Goal: Transaction & Acquisition: Purchase product/service

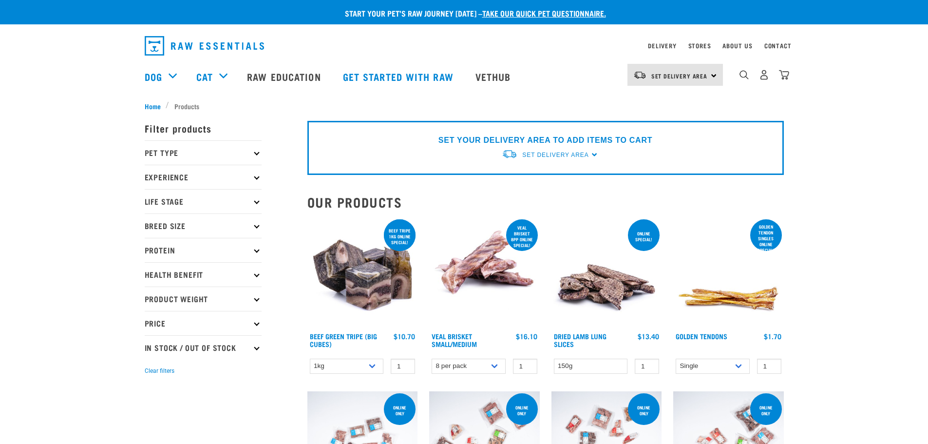
click at [257, 251] on icon at bounding box center [256, 249] width 5 height 5
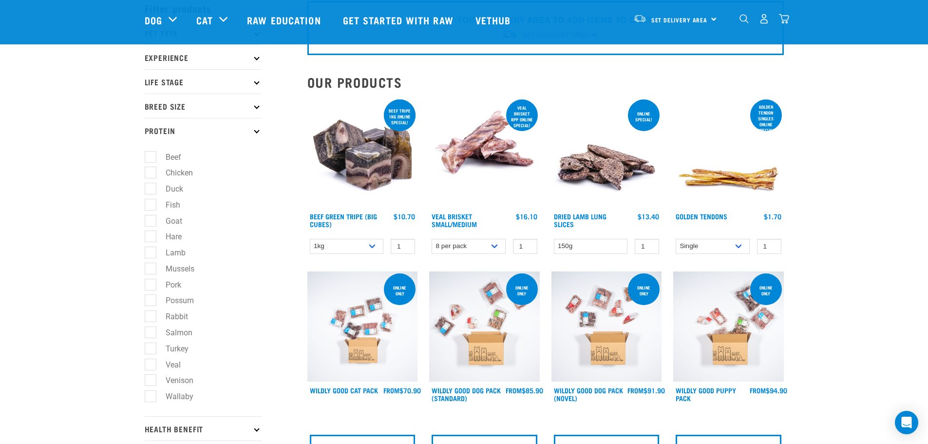
scroll to position [49, 0]
click at [150, 234] on label "Hare" at bounding box center [168, 236] width 36 height 12
click at [149, 234] on input "Hare" at bounding box center [148, 234] width 6 height 6
checkbox input "true"
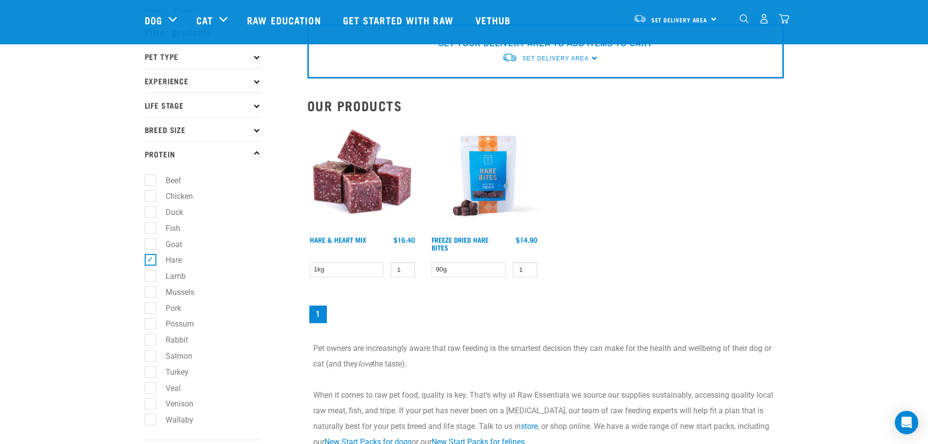
scroll to position [49, 0]
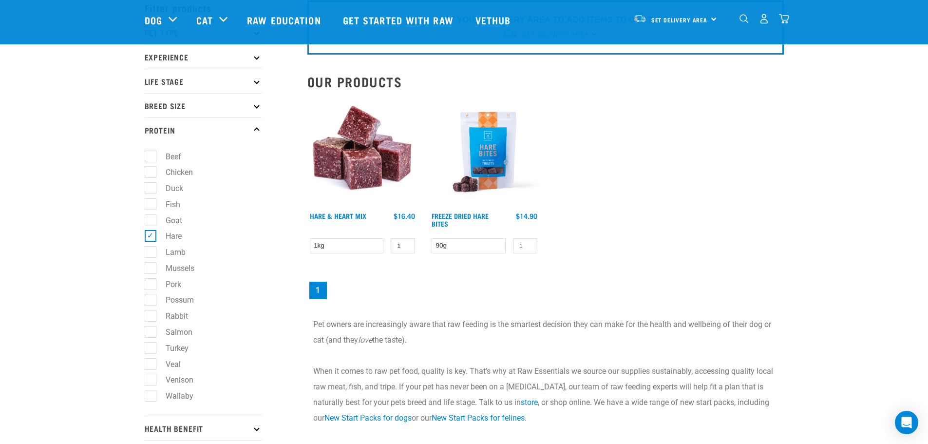
click at [359, 144] on img at bounding box center [362, 152] width 111 height 111
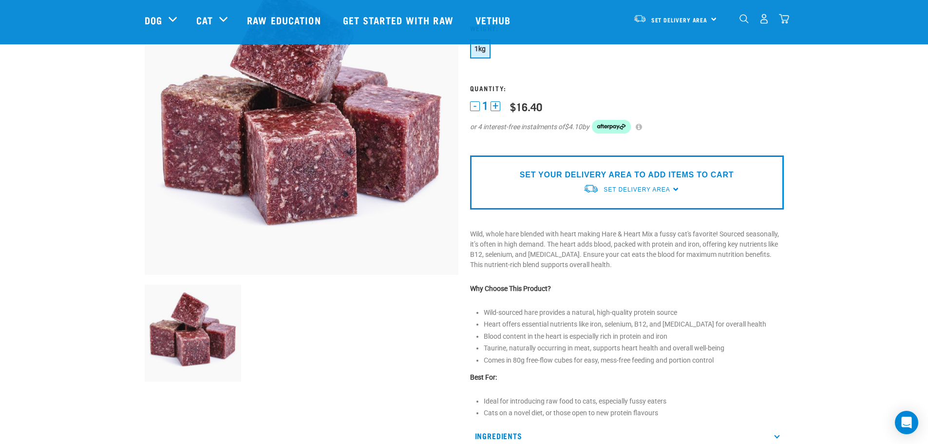
scroll to position [146, 0]
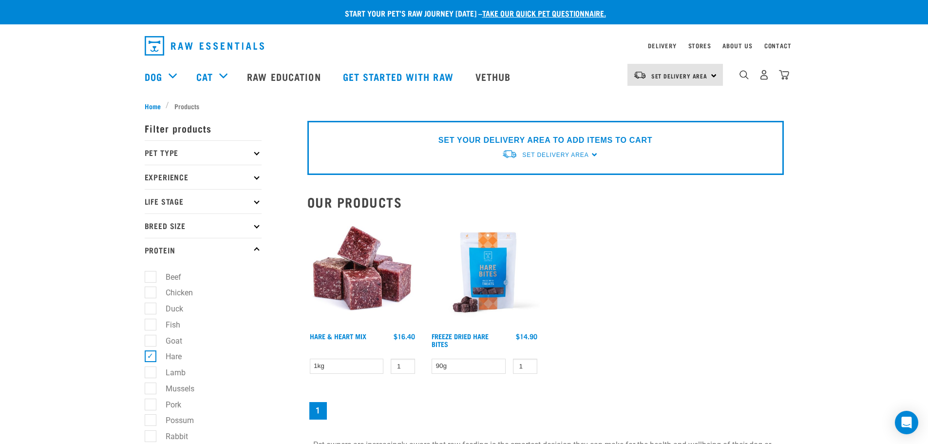
scroll to position [114, 0]
